Goal: Transaction & Acquisition: Register for event/course

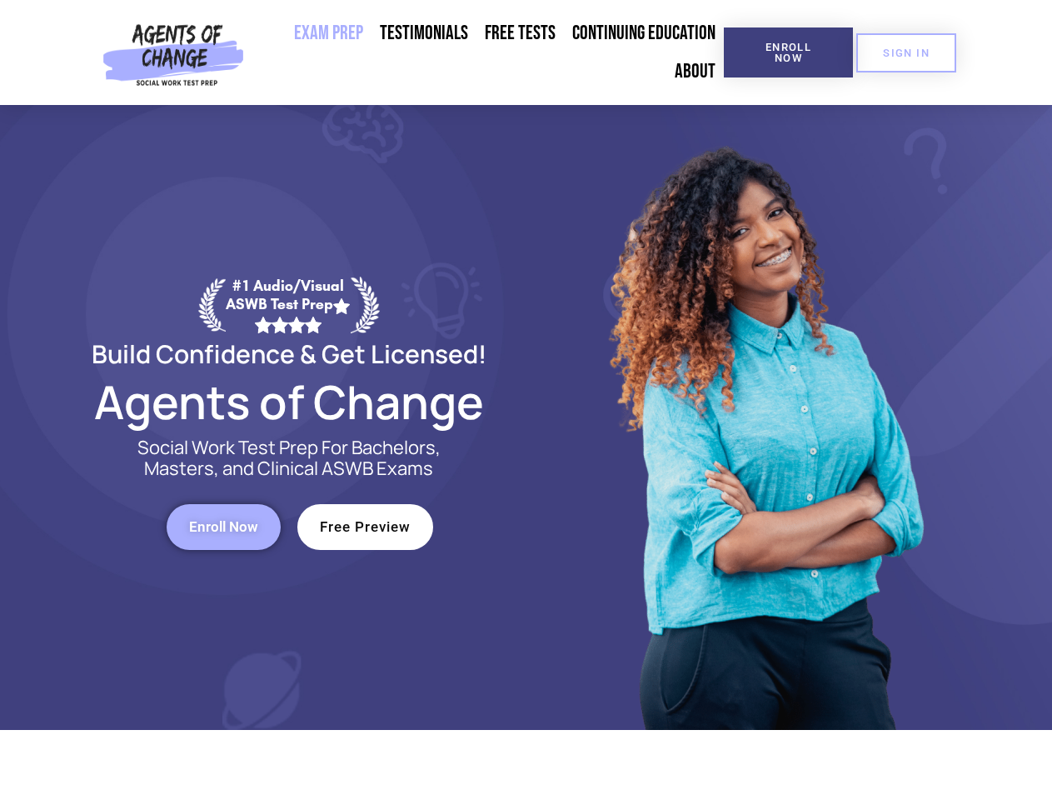
click at [527, 400] on div at bounding box center [764, 417] width 475 height 625
click at [788, 52] on span "Enroll Now" at bounding box center [789, 53] width 76 height 22
click at [907, 52] on span "SIGN IN" at bounding box center [906, 52] width 47 height 11
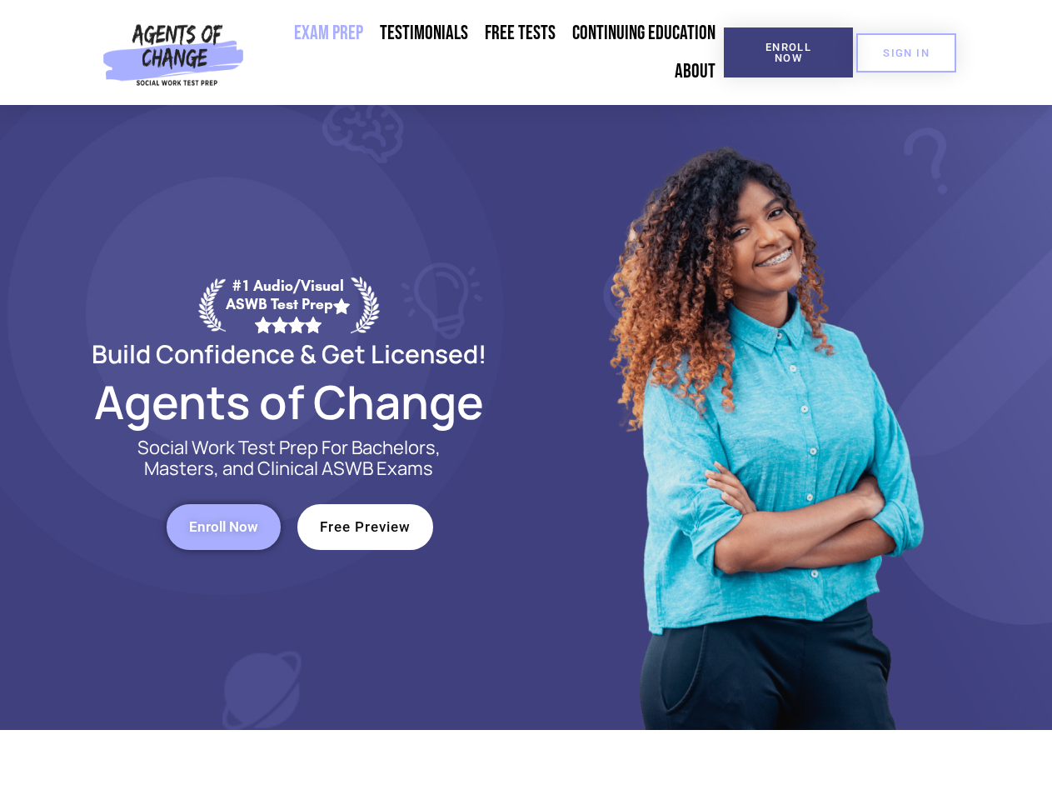
click at [223, 527] on span "Enroll Now" at bounding box center [223, 527] width 69 height 14
click at [365, 527] on span "Free Preview" at bounding box center [365, 527] width 91 height 14
